Goal: Task Accomplishment & Management: Complete application form

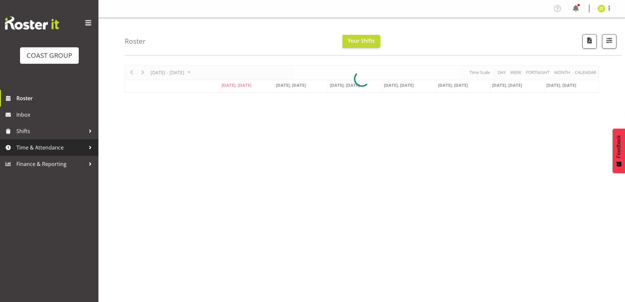
click at [46, 148] on span "Time & Attendance" at bounding box center [50, 147] width 69 height 10
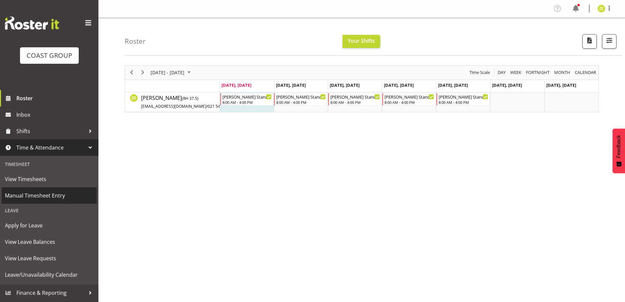
drag, startPoint x: 53, startPoint y: 194, endPoint x: 55, endPoint y: 198, distance: 4.3
click at [53, 195] on span "Manual Timesheet Entry" at bounding box center [49, 195] width 89 height 10
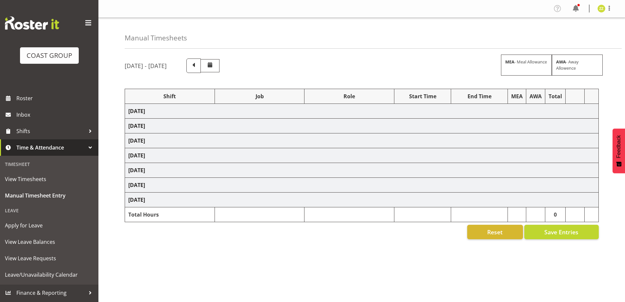
select select "47759"
select select "7032"
select select "16"
select select "47759"
select select "7032"
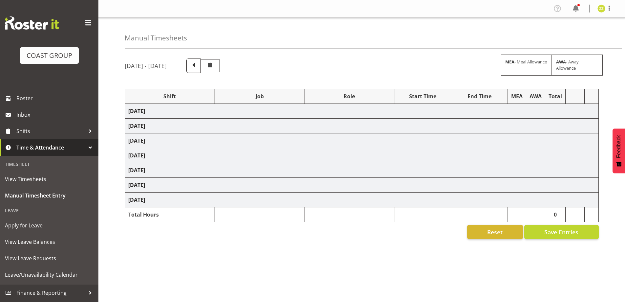
select select "47759"
select select "7032"
select select "47759"
select select "7032"
select select "47759"
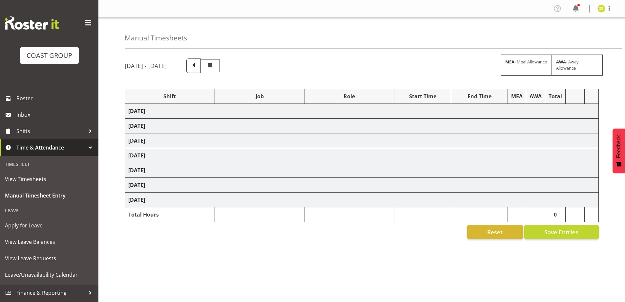
select select "7032"
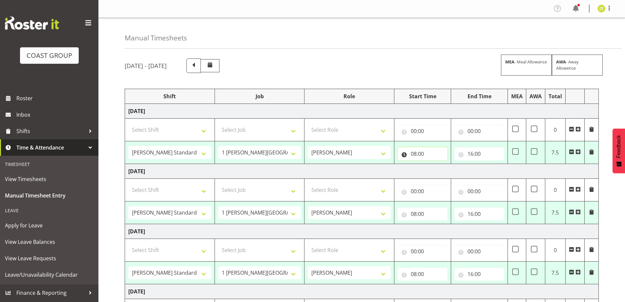
click at [425, 157] on input "08:00" at bounding box center [423, 153] width 50 height 13
click at [439, 170] on select "00 01 02 03 04 05 06 07 08 09 10 11 12 13 14 15 16 17 18 19 20 21 22 23" at bounding box center [442, 170] width 15 height 13
select select "9"
click at [435, 164] on select "00 01 02 03 04 05 06 07 08 09 10 11 12 13 14 15 16 17 18 19 20 21 22 23" at bounding box center [442, 170] width 15 height 13
type input "09:00"
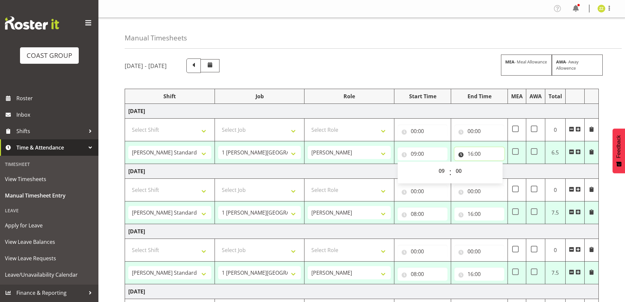
click at [489, 155] on input "16:00" at bounding box center [480, 153] width 50 height 13
click at [498, 173] on select "00 01 02 03 04 05 06 07 08 09 10 11 12 13 14 15 16 17 18 19 20 21 22 23" at bounding box center [499, 170] width 15 height 13
select select "14"
click at [492, 164] on select "00 01 02 03 04 05 06 07 08 09 10 11 12 13 14 15 16 17 18 19 20 21 22 23" at bounding box center [499, 170] width 15 height 13
type input "14:00"
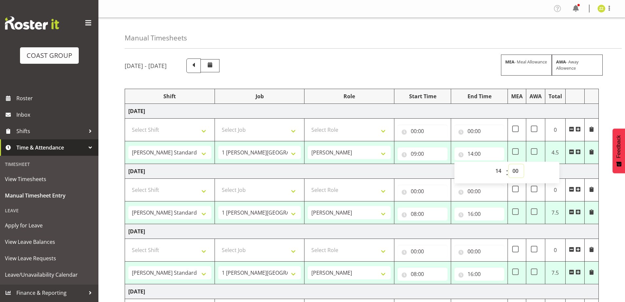
click at [517, 171] on select "00 01 02 03 04 05 06 07 08 09 10 11 12 13 14 15 16 17 18 19 20 21 22 23 24 25 2…" at bounding box center [516, 170] width 15 height 13
select select "30"
click at [509, 164] on select "00 01 02 03 04 05 06 07 08 09 10 11 12 13 14 15 16 17 18 19 20 21 22 23 24 25 2…" at bounding box center [516, 170] width 15 height 13
type input "14:30"
click at [516, 167] on select "00 01 02 03 04 05 06 07 08 09 10 11 12 13 14 15 16 17 18 19 20 21 22 23 24 25 2…" at bounding box center [516, 170] width 15 height 13
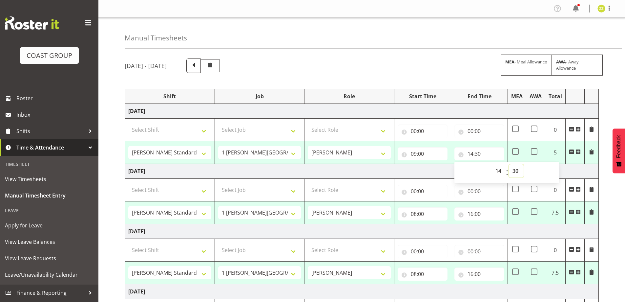
select select "0"
click at [509, 164] on select "00 01 02 03 04 05 06 07 08 09 10 11 12 13 14 15 16 17 18 19 20 21 22 23 24 25 2…" at bounding box center [516, 170] width 15 height 13
type input "14:00"
click at [430, 210] on input "08:00" at bounding box center [423, 213] width 50 height 13
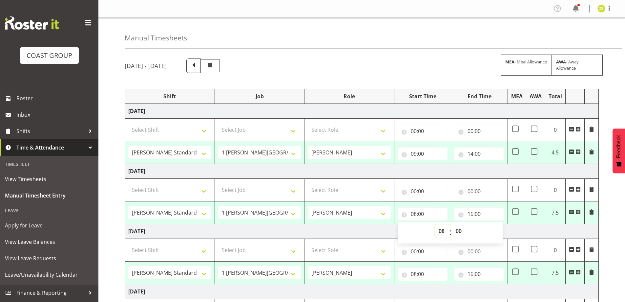
click at [440, 229] on select "00 01 02 03 04 05 06 07 08 09 10 11 12 13 14 15 16 17 18 19 20 21 22 23" at bounding box center [442, 230] width 15 height 13
select select "9"
click at [435, 224] on select "00 01 02 03 04 05 06 07 08 09 10 11 12 13 14 15 16 17 18 19 20 21 22 23" at bounding box center [442, 230] width 15 height 13
type input "09:00"
click at [482, 212] on input "16:00" at bounding box center [480, 213] width 50 height 13
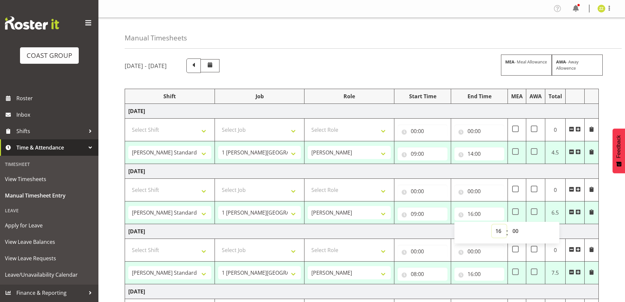
drag, startPoint x: 498, startPoint y: 229, endPoint x: 498, endPoint y: 225, distance: 4.3
click at [498, 229] on select "00 01 02 03 04 05 06 07 08 09 10 11 12 13 14 15 16 17 18 19 20 21 22 23" at bounding box center [499, 230] width 15 height 13
select select "15"
click at [492, 224] on select "00 01 02 03 04 05 06 07 08 09 10 11 12 13 14 15 16 17 18 19 20 21 22 23" at bounding box center [499, 230] width 15 height 13
type input "15:00"
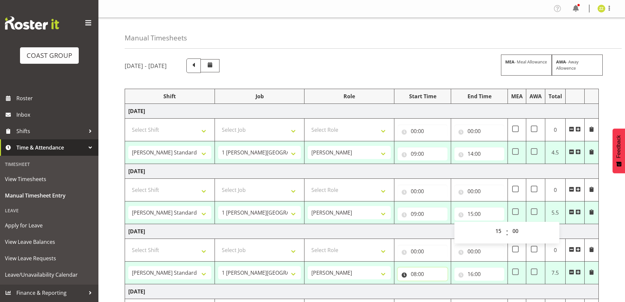
click at [433, 272] on input "08:00" at bounding box center [423, 273] width 50 height 13
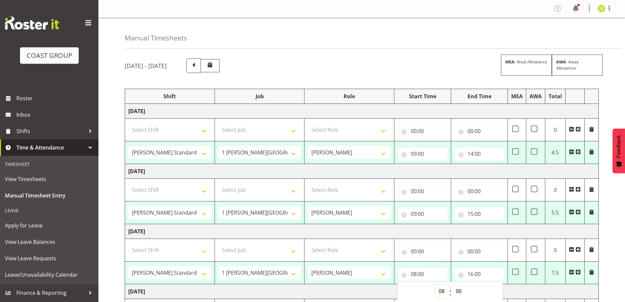
click at [446, 292] on select "00 01 02 03 04 05 06 07 08 09 10 11 12 13 14 15 16 17 18 19 20 21 22 23" at bounding box center [442, 290] width 15 height 13
select select "9"
click at [435, 284] on select "00 01 02 03 04 05 06 07 08 09 10 11 12 13 14 15 16 17 18 19 20 21 22 23" at bounding box center [442, 290] width 15 height 13
type input "09:00"
click at [478, 269] on input "16:00" at bounding box center [480, 273] width 50 height 13
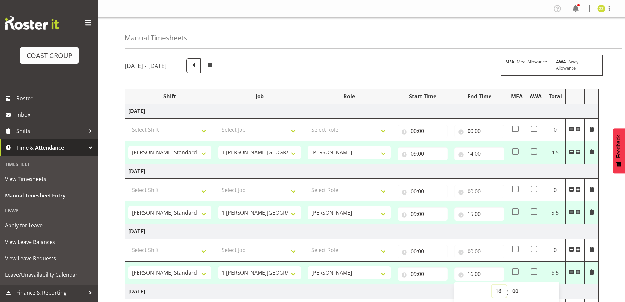
click at [498, 291] on select "00 01 02 03 04 05 06 07 08 09 10 11 12 13 14 15 16 17 18 19 20 21 22 23" at bounding box center [499, 290] width 15 height 13
select select "15"
click at [492, 284] on select "00 01 02 03 04 05 06 07 08 09 10 11 12 13 14 15 16 17 18 19 20 21 22 23" at bounding box center [499, 290] width 15 height 13
type input "15:00"
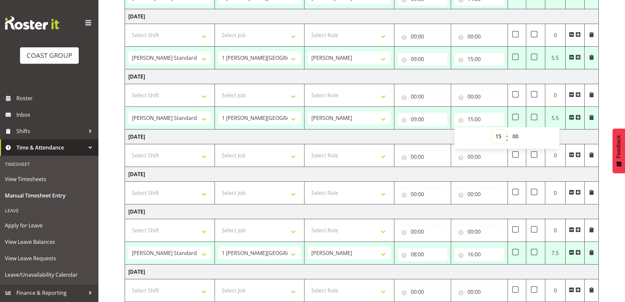
scroll to position [164, 0]
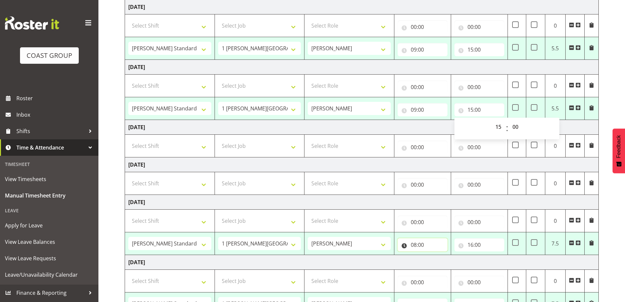
click at [430, 246] on input "08:00" at bounding box center [423, 244] width 50 height 13
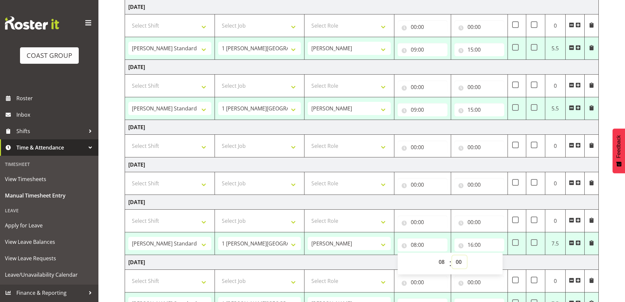
drag, startPoint x: 458, startPoint y: 260, endPoint x: 460, endPoint y: 255, distance: 4.5
click at [458, 260] on select "00 01 02 03 04 05 06 07 08 09 10 11 12 13 14 15 16 17 18 19 20 21 22 23 24 25 2…" at bounding box center [459, 261] width 15 height 13
select select "30"
click at [452, 255] on select "00 01 02 03 04 05 06 07 08 09 10 11 12 13 14 15 16 17 18 19 20 21 22 23 24 25 2…" at bounding box center [459, 261] width 15 height 13
type input "08:30"
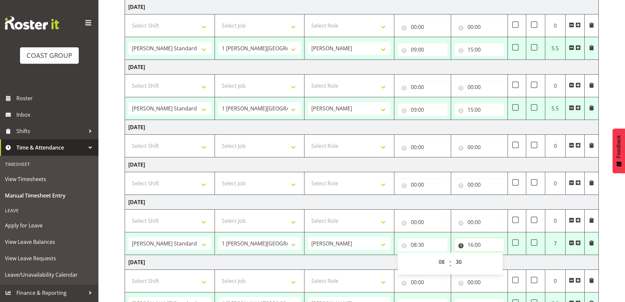
click at [476, 242] on input "16:00" at bounding box center [480, 244] width 50 height 13
click at [497, 261] on select "00 01 02 03 04 05 06 07 08 09 10 11 12 13 14 15 16 17 18 19 20 21 22 23" at bounding box center [499, 261] width 15 height 13
select select "15"
click at [492, 255] on select "00 01 02 03 04 05 06 07 08 09 10 11 12 13 14 15 16 17 18 19 20 21 22 23" at bounding box center [499, 261] width 15 height 13
type input "15:00"
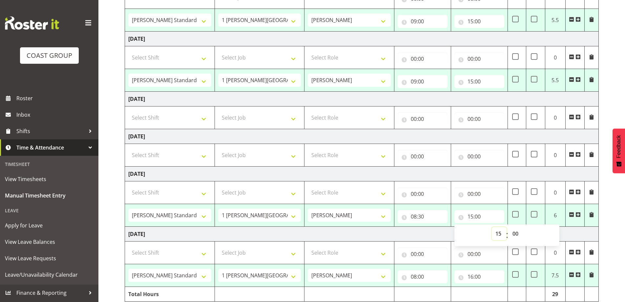
scroll to position [219, 0]
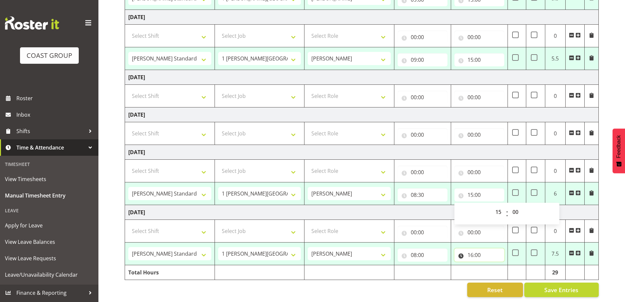
click at [487, 249] on input "16:00" at bounding box center [480, 254] width 50 height 13
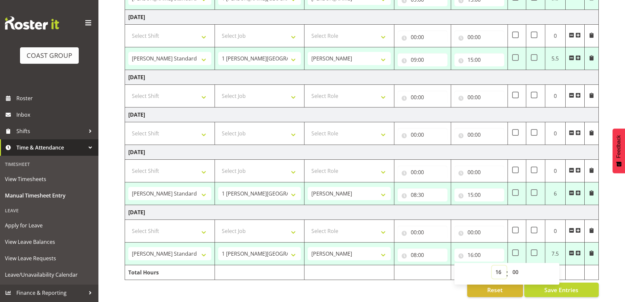
click at [501, 265] on select "00 01 02 03 04 05 06 07 08 09 10 11 12 13 14 15 16 17 18 19 20 21 22 23" at bounding box center [499, 271] width 15 height 13
select select "15"
click at [492, 265] on select "00 01 02 03 04 05 06 07 08 09 10 11 12 13 14 15 16 17 18 19 20 21 22 23" at bounding box center [499, 271] width 15 height 13
type input "15:00"
click at [427, 250] on input "08:00" at bounding box center [423, 254] width 50 height 13
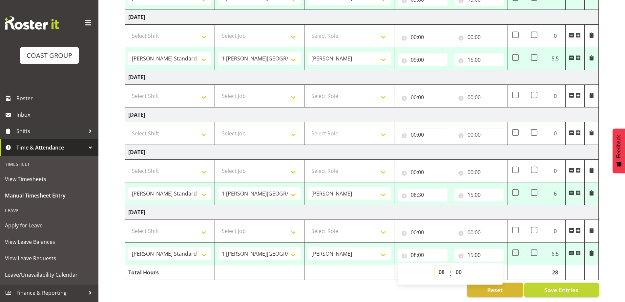
click at [443, 267] on select "00 01 02 03 04 05 06 07 08 09 10 11 12 13 14 15 16 17 18 19 20 21 22 23" at bounding box center [442, 271] width 15 height 13
select select "9"
click at [435, 265] on select "00 01 02 03 04 05 06 07 08 09 10 11 12 13 14 15 16 17 18 19 20 21 22 23" at bounding box center [442, 271] width 15 height 13
type input "09:00"
click at [429, 289] on div "Reset Save Entries" at bounding box center [362, 289] width 474 height 14
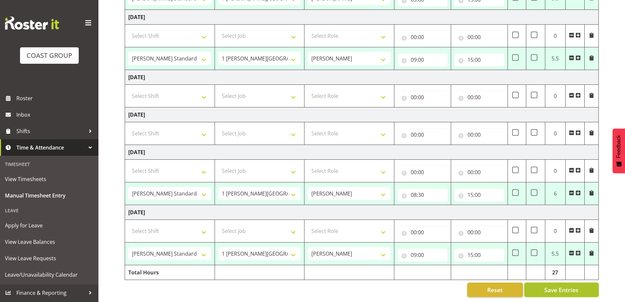
click at [563, 285] on span "Save Entries" at bounding box center [562, 289] width 34 height 9
select select "47759"
select select "7032"
type input "09:00"
type input "14:00"
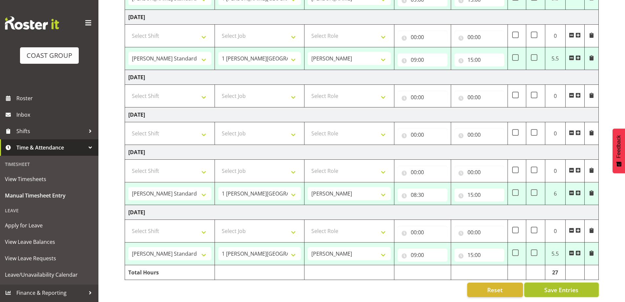
select select "47759"
select select "7032"
type input "09:00"
type input "15:00"
select select "47759"
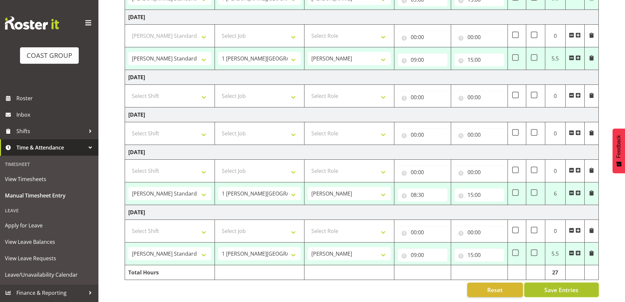
select select "7032"
type input "09:00"
type input "15:00"
select select "47759"
select select "7032"
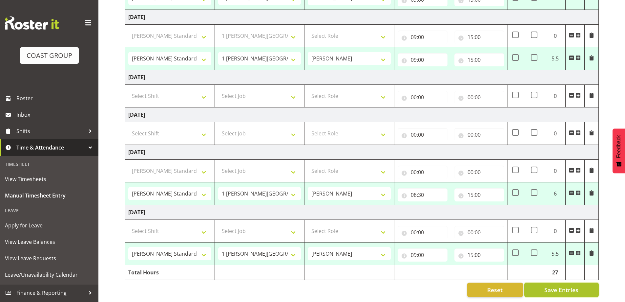
type input "08:30"
type input "15:00"
select select "47759"
select select "7032"
type input "09:00"
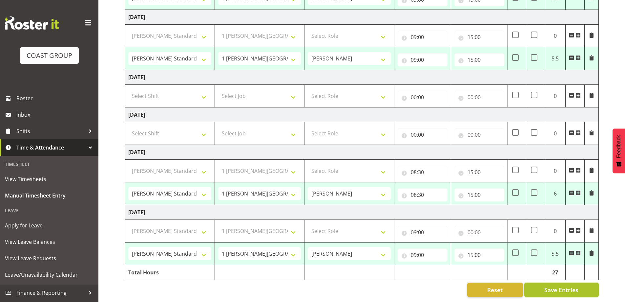
type input "15:00"
select select "47759"
select select "7032"
select select "47759"
select select "7032"
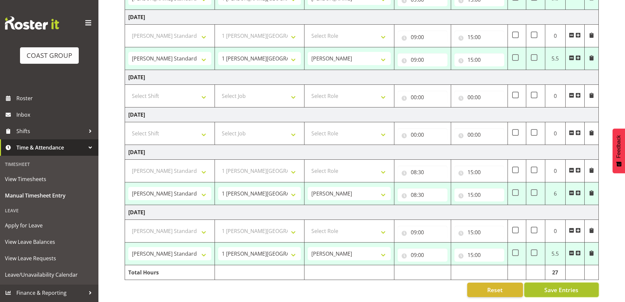
select select "47759"
select select "7032"
select select "47759"
select select "7032"
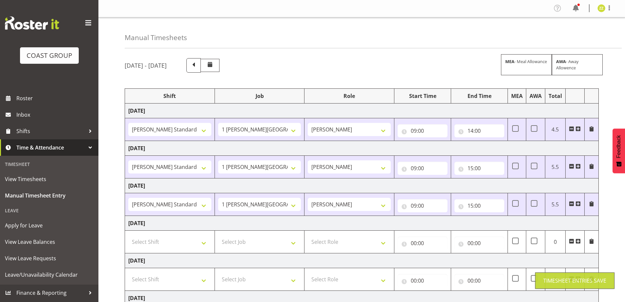
scroll to position [0, 0]
click at [610, 7] on span at bounding box center [610, 8] width 8 height 8
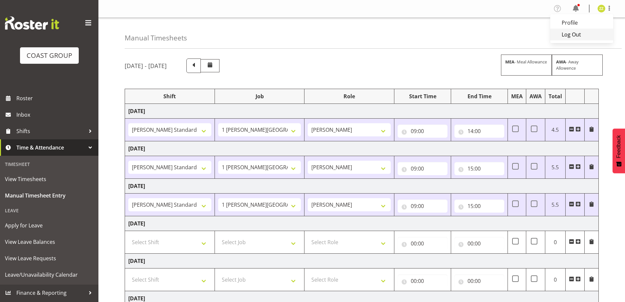
click at [599, 33] on link "Log Out" at bounding box center [582, 35] width 63 height 12
